Goal: Task Accomplishment & Management: Complete application form

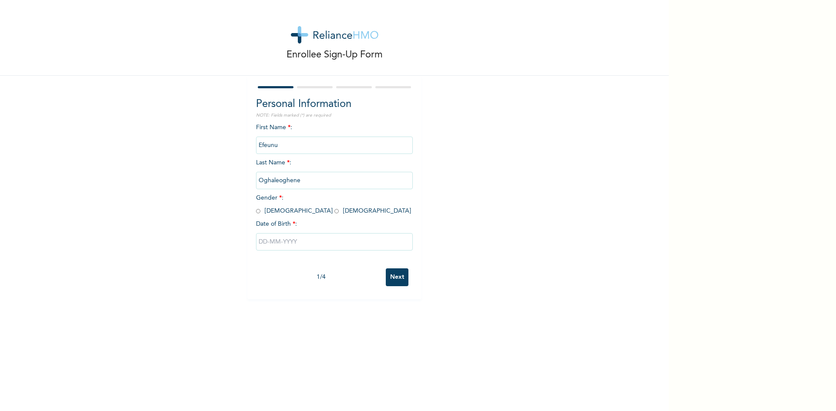
click at [297, 182] on input "Oghaleoghene" at bounding box center [334, 180] width 157 height 17
click at [298, 181] on input "Oghaleoghene" at bounding box center [334, 180] width 157 height 17
click at [296, 182] on input "Oghaleoghene" at bounding box center [334, 180] width 157 height 17
drag, startPoint x: 296, startPoint y: 182, endPoint x: 291, endPoint y: 180, distance: 5.3
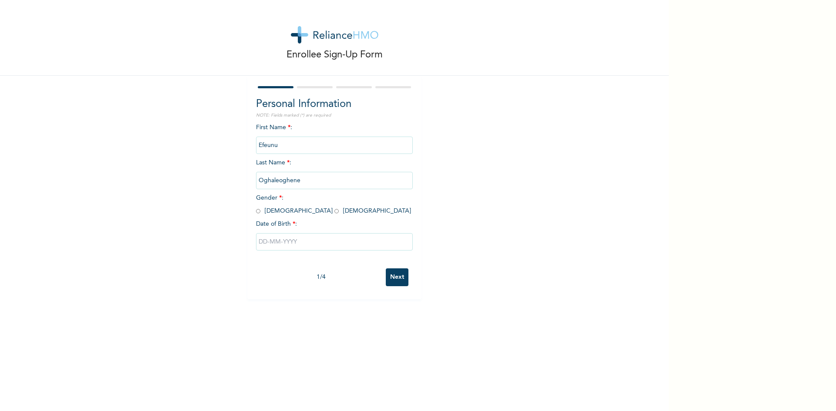
click at [293, 181] on input "Oghaleoghene" at bounding box center [334, 180] width 157 height 17
click at [279, 180] on input "Oghaleoghene" at bounding box center [334, 180] width 157 height 17
click at [280, 181] on input "Oghaleoghene" at bounding box center [334, 180] width 157 height 17
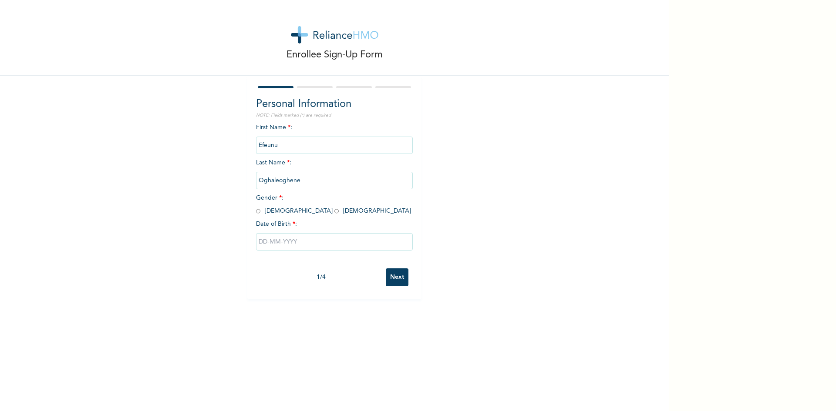
click at [427, 128] on div "Enrollee Sign-Up Form Personal Information NOTE: Fields marked (*) are required…" at bounding box center [334, 149] width 668 height 299
click at [334, 212] on input "radio" at bounding box center [336, 211] width 4 height 8
radio input "true"
click at [270, 242] on input "text" at bounding box center [334, 241] width 157 height 17
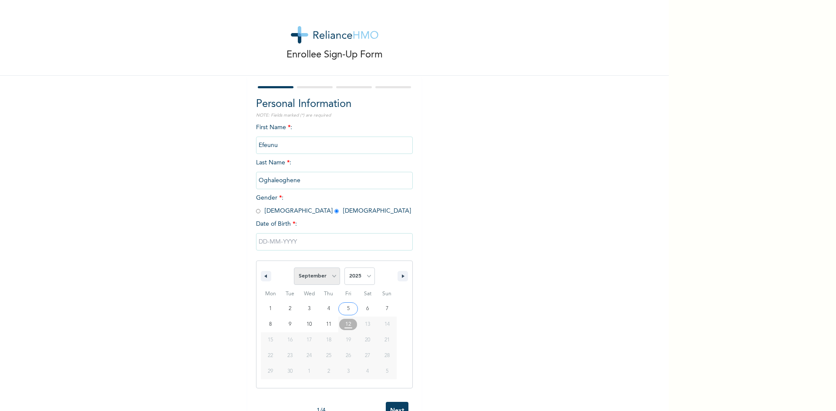
click at [332, 278] on select "January February March April May June July August September October November De…" at bounding box center [317, 276] width 46 height 17
select select "3"
click at [294, 268] on select "January February March April May June July August September October November De…" at bounding box center [317, 276] width 46 height 17
click at [371, 276] on select "2025 2024 2023 2022 2021 2020 2019 2018 2017 2016 2015 2014 2013 2012 2011 2010…" at bounding box center [359, 276] width 30 height 17
select select "2001"
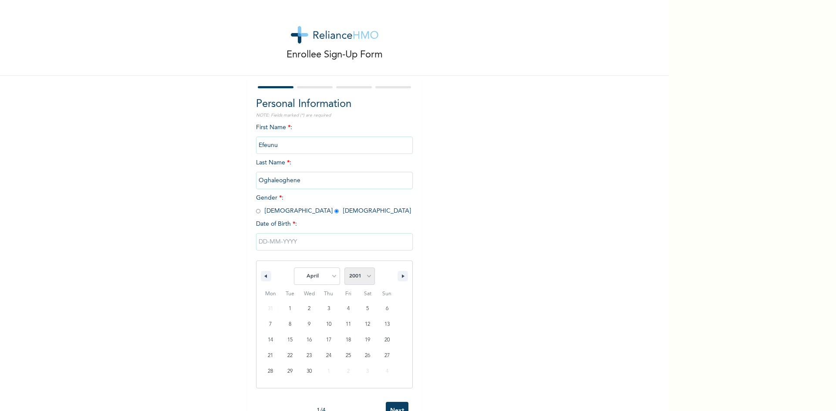
click at [344, 268] on select "2025 2024 2023 2022 2021 2020 2019 2018 2017 2016 2015 2014 2013 2012 2011 2010…" at bounding box center [359, 276] width 30 height 17
type input "[DATE]"
click at [389, 277] on input "Next" at bounding box center [397, 278] width 23 height 18
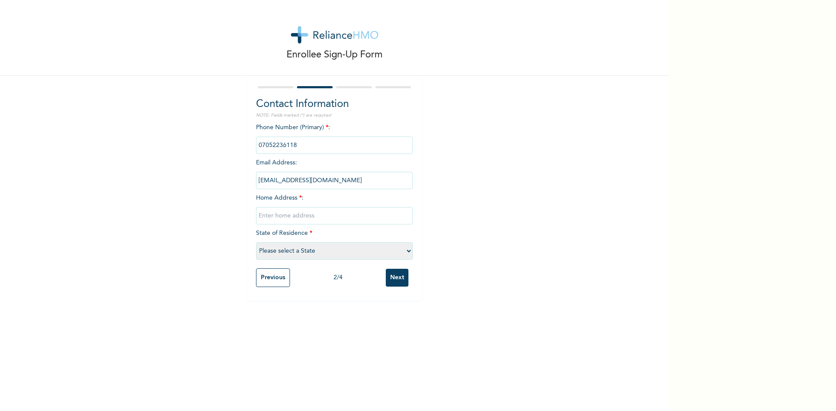
click at [274, 218] on input "text" at bounding box center [334, 215] width 157 height 17
type input "[GEOGRAPHIC_DATA] 3"
click at [408, 251] on select "Please select a State [PERSON_NAME] (FCT) [PERSON_NAME] Ibom [GEOGRAPHIC_DATA] …" at bounding box center [334, 250] width 157 height 17
select select "25"
click at [256, 242] on select "Please select a State [PERSON_NAME] (FCT) [PERSON_NAME] Ibom [GEOGRAPHIC_DATA] …" at bounding box center [334, 250] width 157 height 17
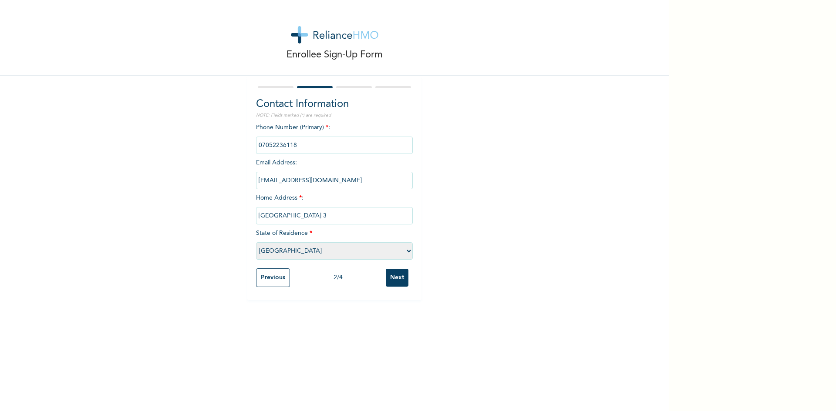
click at [399, 275] on input "Next" at bounding box center [397, 278] width 23 height 18
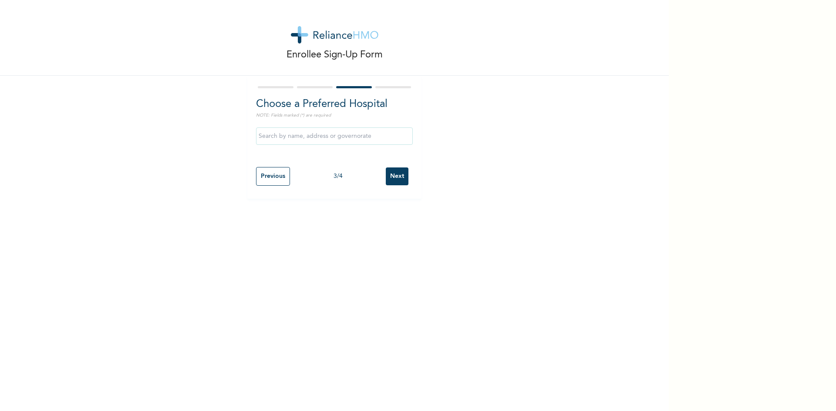
click at [290, 141] on input "text" at bounding box center [334, 136] width 157 height 17
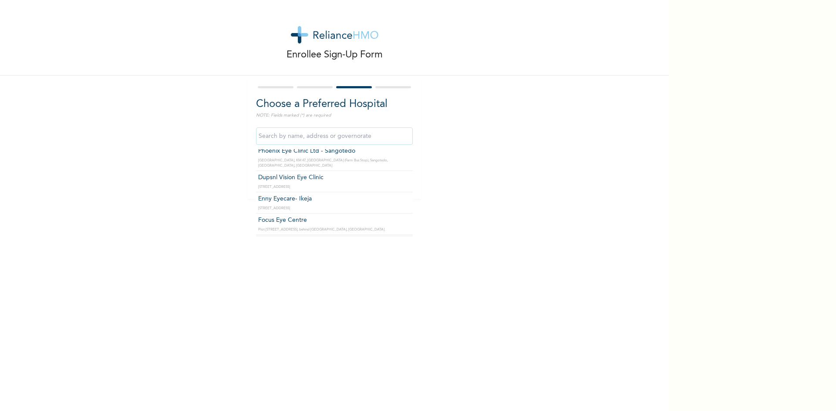
scroll to position [2698, 0]
